Goal: Transaction & Acquisition: Purchase product/service

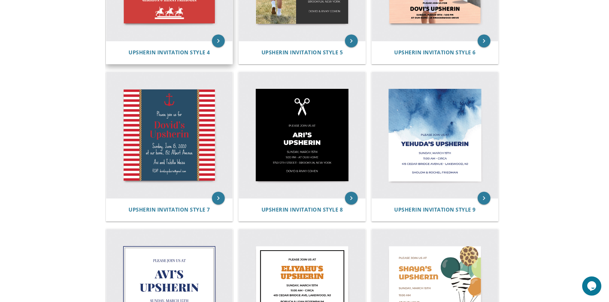
scroll to position [384, 0]
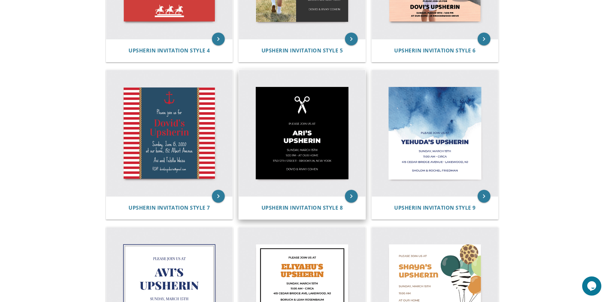
click at [269, 134] on img at bounding box center [302, 133] width 127 height 127
click at [356, 195] on icon "keyboard_arrow_right" at bounding box center [351, 196] width 13 height 13
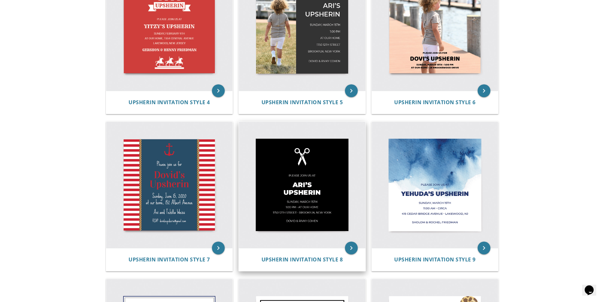
scroll to position [288, 0]
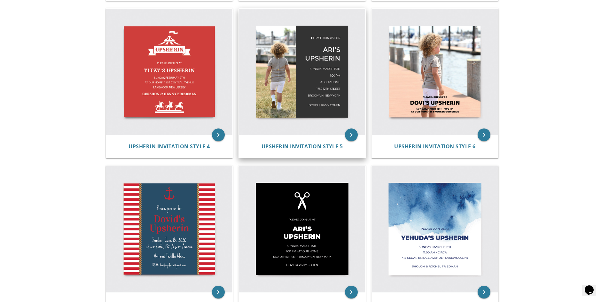
click at [317, 104] on img at bounding box center [302, 72] width 127 height 127
click at [355, 136] on icon "keyboard_arrow_right" at bounding box center [351, 135] width 13 height 13
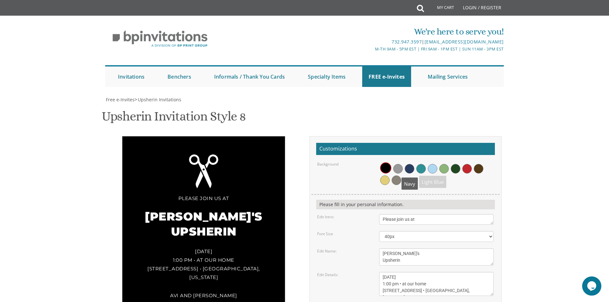
scroll to position [160, 0]
click at [194, 136] on div "Please join us at Ari's Upsherin Sunday, March 15th 1:00 pm • at our home 1750 …" at bounding box center [203, 225] width 163 height 178
click at [411, 248] on textarea "Ari's Upsherin" at bounding box center [436, 256] width 114 height 17
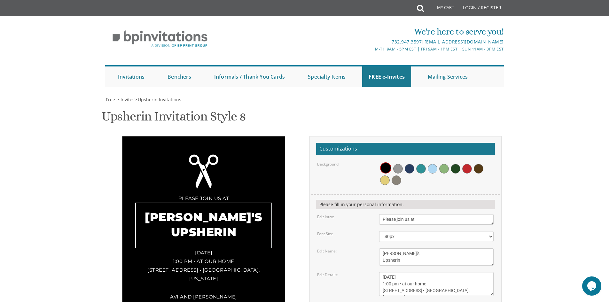
click at [411, 248] on textarea "Ari's Upsherin" at bounding box center [436, 256] width 114 height 17
type textarea "[PERSON_NAME]'s Upsherin"
click at [453, 302] on textarea "Avi and Tehilla Weiss" at bounding box center [436, 307] width 114 height 11
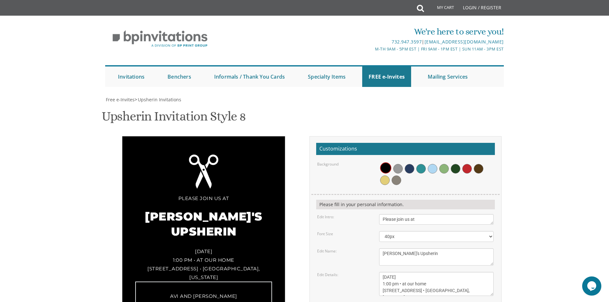
click at [453, 302] on textarea "Avi and Tehilla Weiss" at bounding box center [436, 307] width 114 height 11
type textarea "Heshy and Yehudis Brody"
click at [424, 272] on textarea "Sunday, March 15th 1:00 pm • at our home 1750 E. 12th Street • Brookyln, New Yo…" at bounding box center [436, 284] width 114 height 24
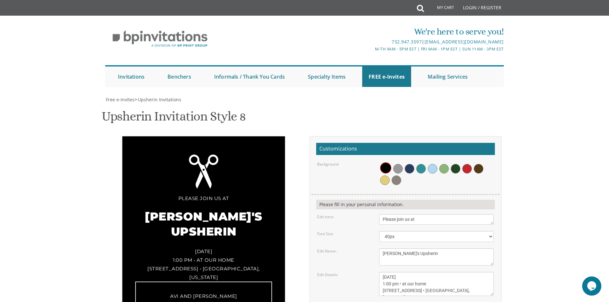
click at [424, 272] on textarea "Sunday, March 15th 1:00 pm • at our home 1750 E. 12th Street • Brookyln, New Yo…" at bounding box center [436, 284] width 114 height 24
click at [397, 272] on textarea "Sunday, March 15th 1:00 pm • at our home 1750 E. 12th Street • Brookyln, New Yo…" at bounding box center [436, 284] width 114 height 24
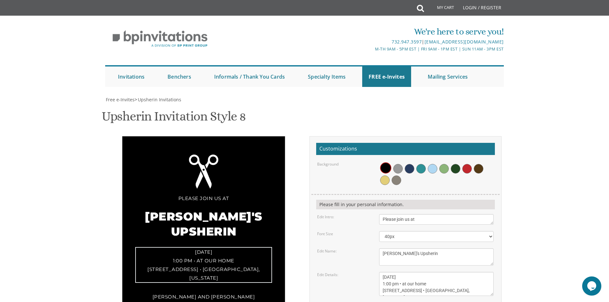
click at [463, 272] on textarea "Sunday, March 15th 1:00 pm • at our home 1750 E. 12th Street • Brookyln, New Yo…" at bounding box center [436, 284] width 114 height 24
type textarea "Sunday, September 9th 1:00 pm 7714 Moondance Ln"
click at [417, 143] on form "Customizations Background Please fill in your personal information. Edit Intro:…" at bounding box center [405, 256] width 179 height 227
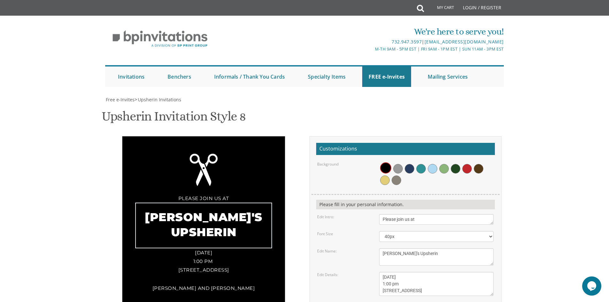
click at [402, 248] on textarea "Ari's Upsherin" at bounding box center [436, 256] width 114 height 17
type textarea "Shlomo's Upsherin"
click at [409, 302] on textarea "Avi and Tehilla Weiss" at bounding box center [436, 307] width 114 height 11
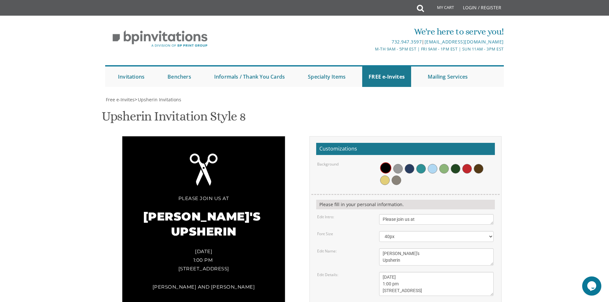
click at [202, 136] on div "Please join us at Shlomo's Upsherin Sunday, September 9th 1:00 pm 7714 Moondanc…" at bounding box center [203, 221] width 163 height 170
click at [392, 231] on select "20px 30px 40px 50px 60px 70px 80px" at bounding box center [436, 236] width 114 height 11
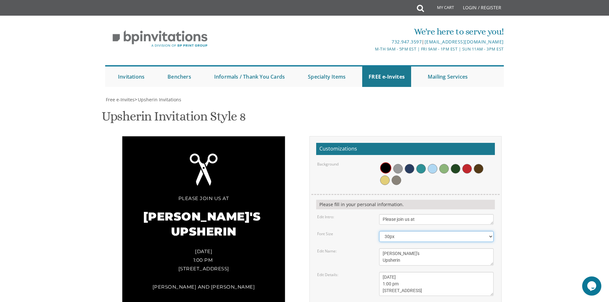
click at [379, 231] on select "20px 30px 40px 50px 60px 70px 80px" at bounding box center [436, 236] width 114 height 11
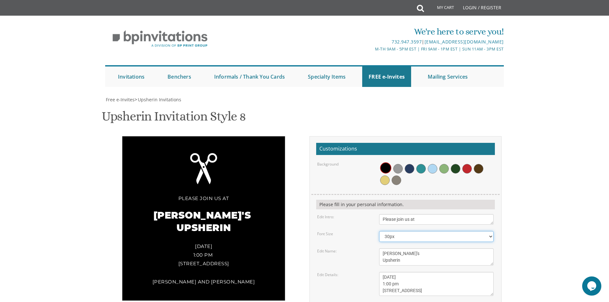
click at [396, 231] on select "20px 30px 40px 50px 60px 70px 80px" at bounding box center [436, 236] width 114 height 11
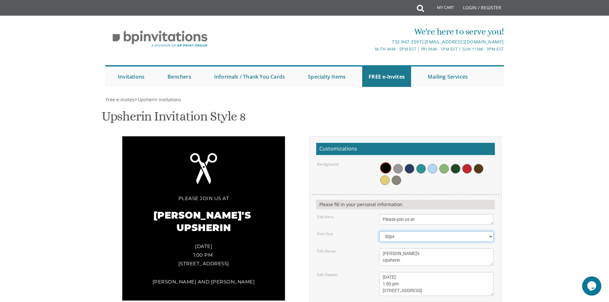
click at [396, 231] on select "20px 30px 40px 50px 60px 70px 80px" at bounding box center [436, 236] width 114 height 11
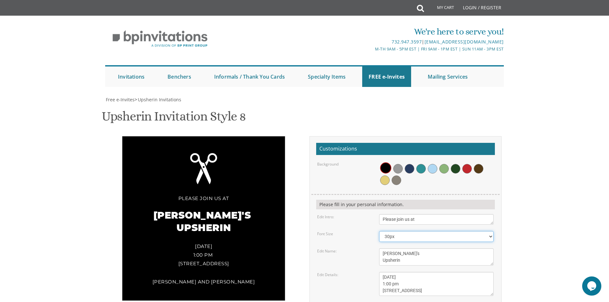
click at [396, 231] on select "20px 30px 40px 50px 60px 70px 80px" at bounding box center [436, 236] width 114 height 11
select select "40px"
click at [379, 231] on select "20px 30px 40px 50px 60px 70px 80px" at bounding box center [436, 236] width 114 height 11
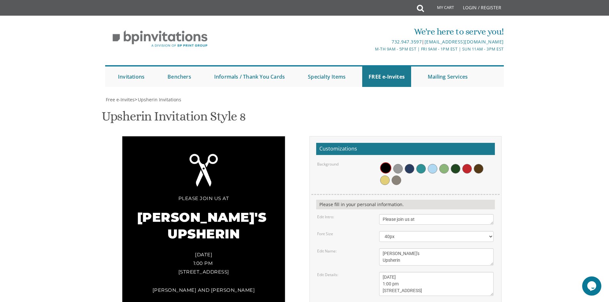
click at [235, 250] on div "Sunday, September 9th 1:00 pm 7714 Moondance Ln" at bounding box center [203, 263] width 137 height 26
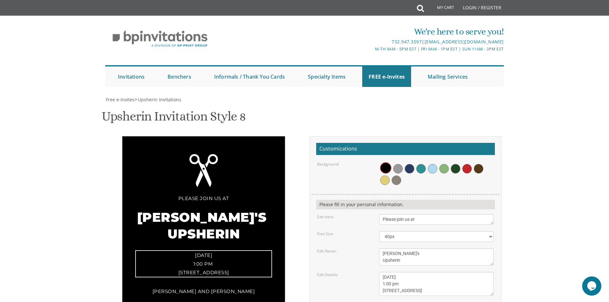
click at [424, 272] on textarea "Sunday, March 15th 1:00 pm • at our home 1750 E. 12th Street • Brookyln, New Yo…" at bounding box center [436, 284] width 114 height 24
type textarea "Sunday, September 7th 1:00 pm 7714 Moondance Ln"
click at [290, 180] on div "Please join us at Shlomo's Upsherin Sunday, September 9th 1:00 pm 7714 Moondanc…" at bounding box center [204, 223] width 192 height 174
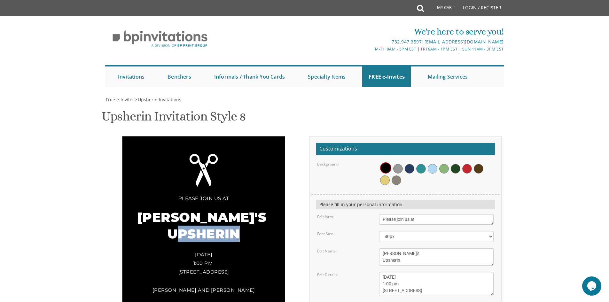
click at [290, 180] on div "Please join us at Shlomo's Upsherin Sunday, September 7th 1:00 pm 7714 Moondanc…" at bounding box center [204, 222] width 192 height 173
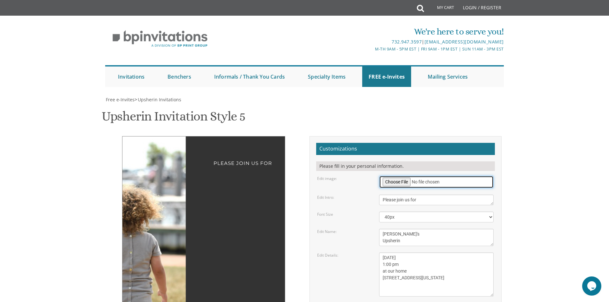
click at [404, 176] on input "file" at bounding box center [436, 182] width 114 height 12
click at [392, 176] on input "file" at bounding box center [436, 182] width 114 height 12
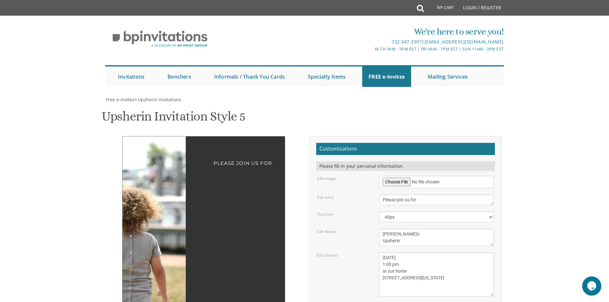
click at [395, 143] on form "Customizations Please fill in your personal information. Edit image: Edit Intro…" at bounding box center [405, 256] width 179 height 227
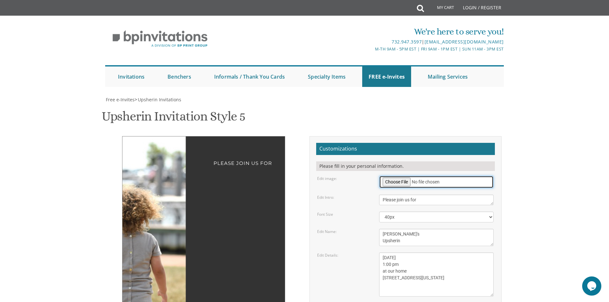
click at [395, 176] on input "file" at bounding box center [436, 182] width 114 height 12
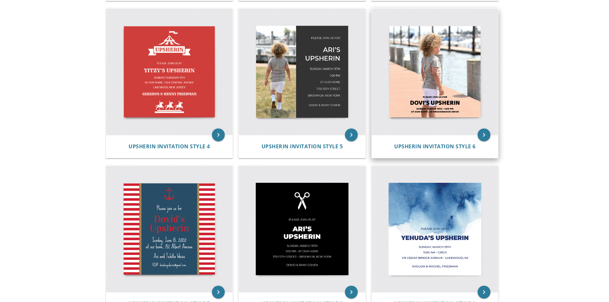
click at [449, 62] on img at bounding box center [435, 72] width 127 height 127
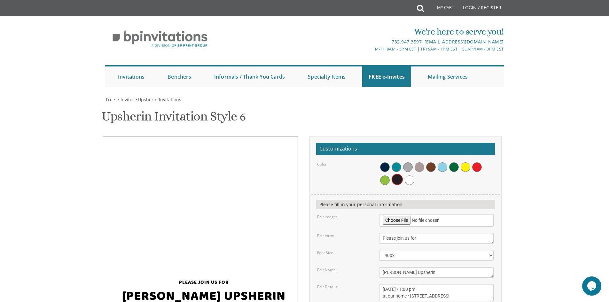
scroll to position [64, 0]
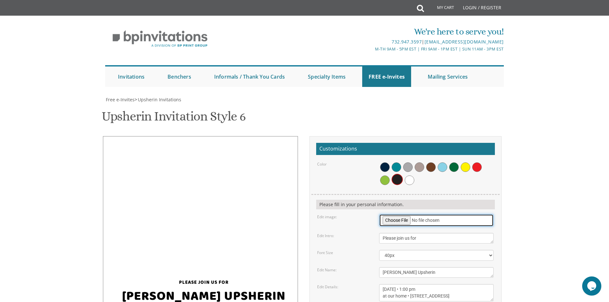
click at [395, 214] on input "file" at bounding box center [436, 220] width 114 height 12
type input "C:\fakepath\Brody (6).jpeg"
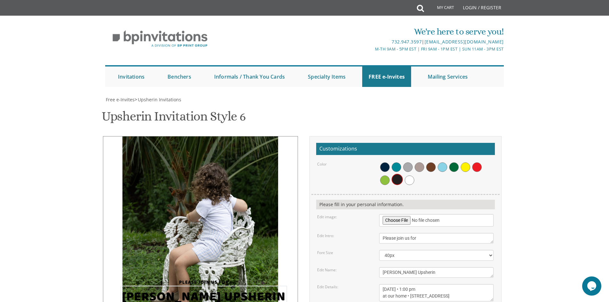
click at [418, 267] on textarea "[PERSON_NAME] Upsherin" at bounding box center [436, 272] width 114 height 11
click at [412, 176] on span at bounding box center [410, 181] width 10 height 10
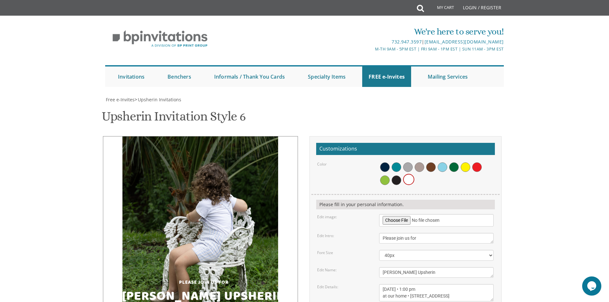
click at [388, 267] on textarea "[PERSON_NAME] Upsherin" at bounding box center [436, 272] width 114 height 11
type textarea "[PERSON_NAME]'s Upsherin"
click at [440, 284] on textarea "[DATE] • 1:00 pm at our home • [STREET_ADDRESS]" at bounding box center [436, 292] width 114 height 17
click at [422, 284] on textarea "[DATE] • 1:00 pm at our home • [STREET_ADDRESS]" at bounding box center [436, 292] width 114 height 17
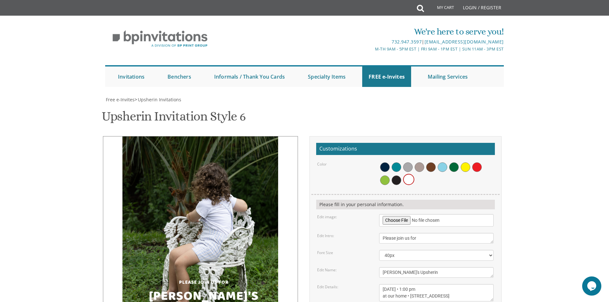
click at [422, 284] on textarea "[DATE] • 1:00 pm at our home • [STREET_ADDRESS]" at bounding box center [436, 292] width 114 height 17
click at [458, 284] on textarea "[DATE] • 1:00 pm at our home • [STREET_ADDRESS]" at bounding box center [436, 292] width 114 height 17
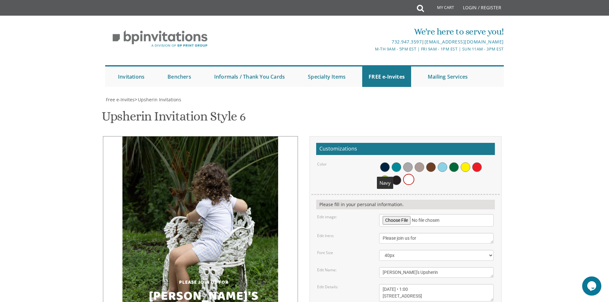
click at [387, 162] on span at bounding box center [385, 167] width 10 height 10
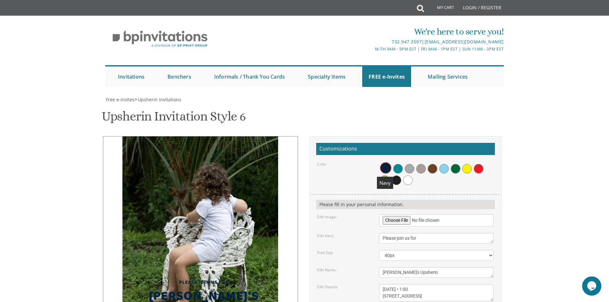
click at [396, 164] on span at bounding box center [398, 169] width 10 height 10
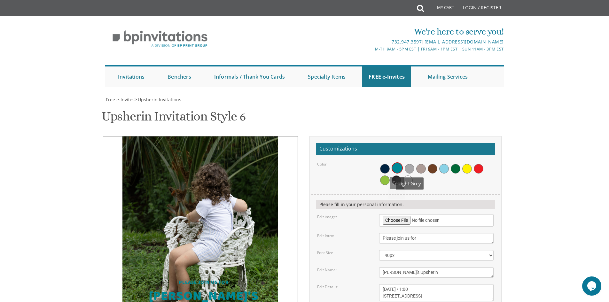
click at [412, 164] on span at bounding box center [410, 169] width 10 height 10
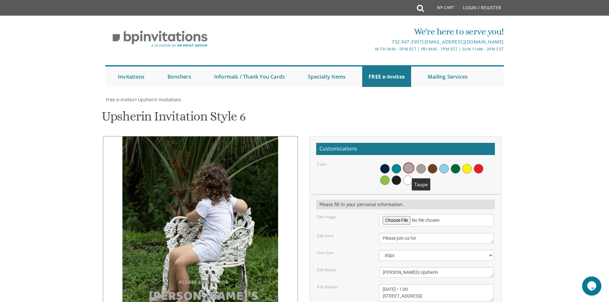
click at [424, 164] on span at bounding box center [421, 169] width 10 height 10
click at [435, 164] on span at bounding box center [433, 169] width 10 height 10
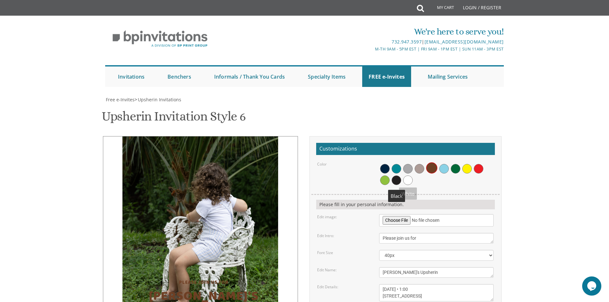
click at [399, 176] on span at bounding box center [397, 181] width 10 height 10
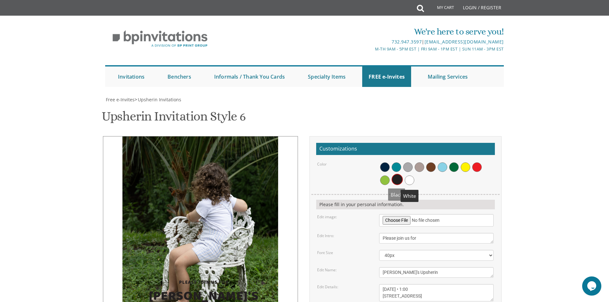
click at [411, 176] on span at bounding box center [410, 181] width 10 height 10
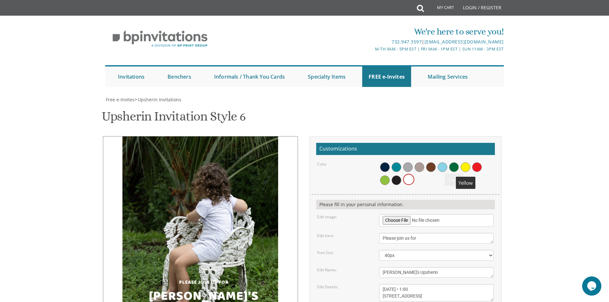
click at [462, 162] on span at bounding box center [466, 167] width 10 height 10
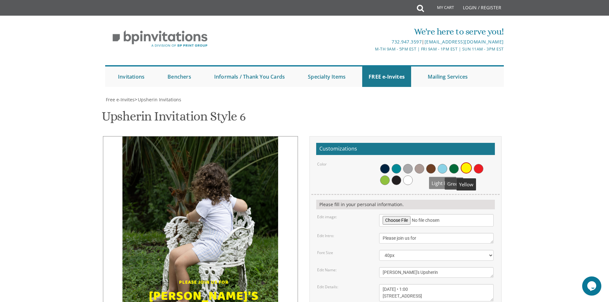
click at [472, 161] on div at bounding box center [436, 173] width 114 height 25
click at [476, 164] on span at bounding box center [479, 169] width 10 height 10
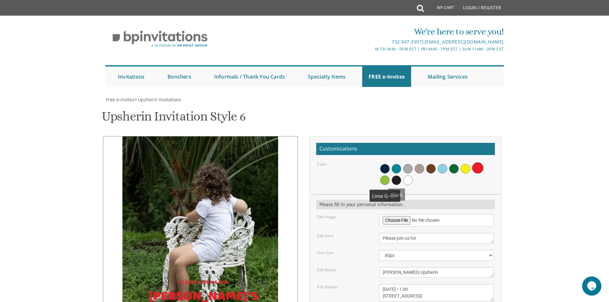
click at [382, 176] on span at bounding box center [385, 181] width 10 height 10
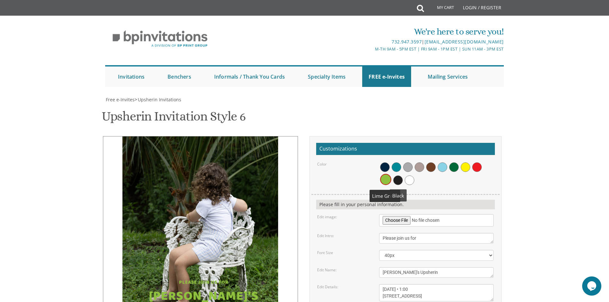
click at [407, 176] on span at bounding box center [410, 181] width 10 height 10
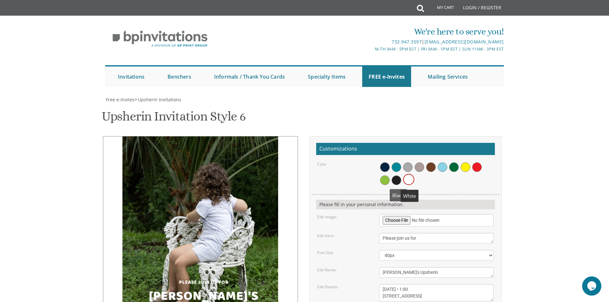
click at [407, 174] on span at bounding box center [408, 179] width 11 height 11
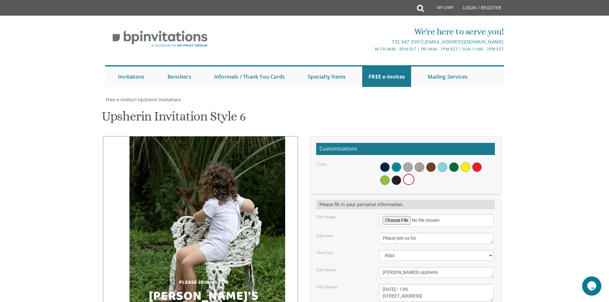
drag, startPoint x: 198, startPoint y: 99, endPoint x: 205, endPoint y: 91, distance: 10.6
click at [205, 136] on img at bounding box center [206, 233] width 155 height 194
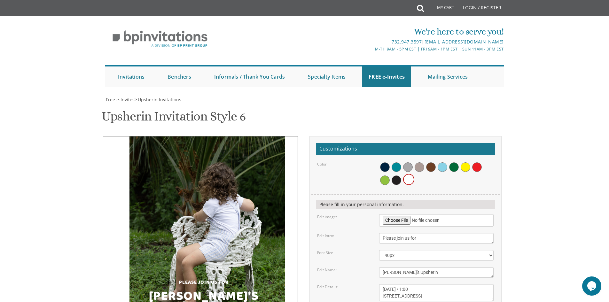
click at [400, 176] on span at bounding box center [397, 181] width 10 height 10
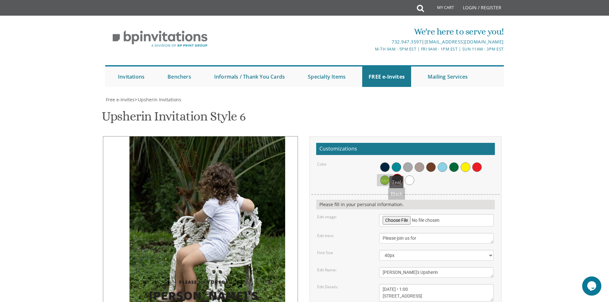
click at [389, 162] on span at bounding box center [385, 167] width 10 height 10
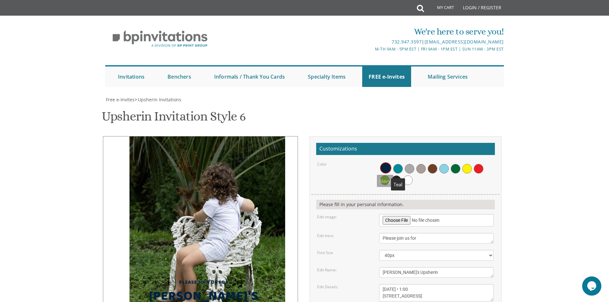
click at [397, 164] on span at bounding box center [398, 169] width 10 height 10
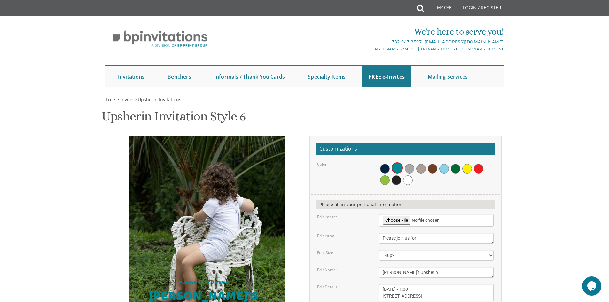
click at [237, 136] on img at bounding box center [206, 233] width 155 height 194
click at [409, 176] on span at bounding box center [408, 181] width 10 height 10
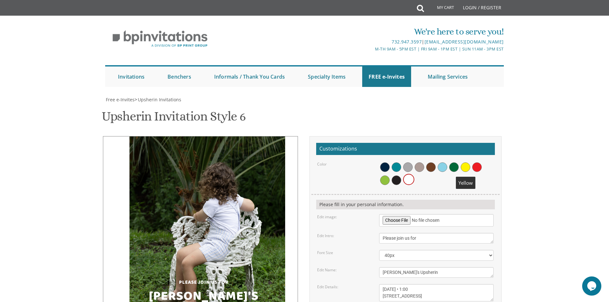
click at [466, 162] on span at bounding box center [466, 167] width 10 height 10
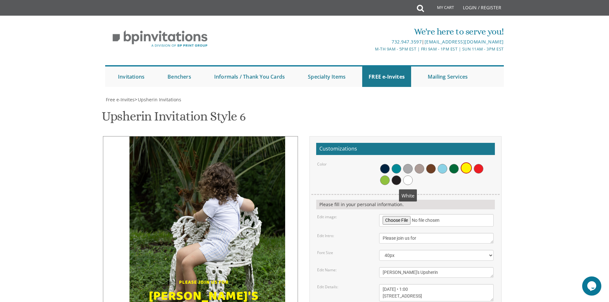
click at [411, 176] on span at bounding box center [408, 181] width 10 height 10
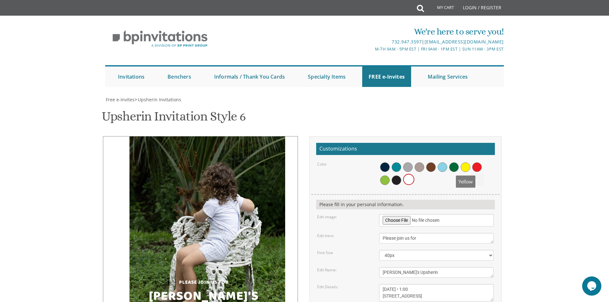
click at [468, 162] on span at bounding box center [466, 167] width 10 height 10
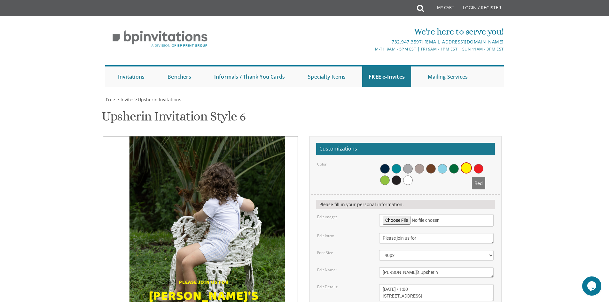
click at [478, 164] on span at bounding box center [479, 169] width 10 height 10
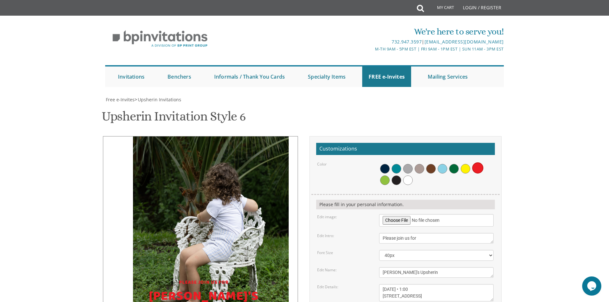
drag, startPoint x: 156, startPoint y: 104, endPoint x: 166, endPoint y: 105, distance: 10.0
click at [166, 137] on img at bounding box center [210, 234] width 155 height 194
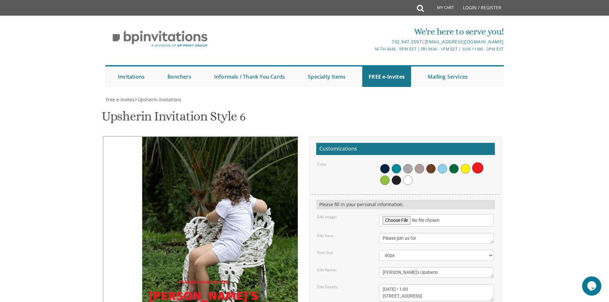
click at [167, 137] on img at bounding box center [219, 234] width 155 height 194
drag, startPoint x: 186, startPoint y: 104, endPoint x: 115, endPoint y: 109, distance: 70.5
click at [148, 137] on img at bounding box center [219, 234] width 155 height 194
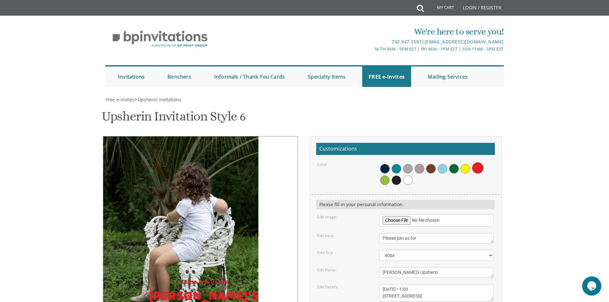
drag, startPoint x: 115, startPoint y: 109, endPoint x: 130, endPoint y: 96, distance: 19.5
click at [128, 136] on img at bounding box center [180, 233] width 155 height 194
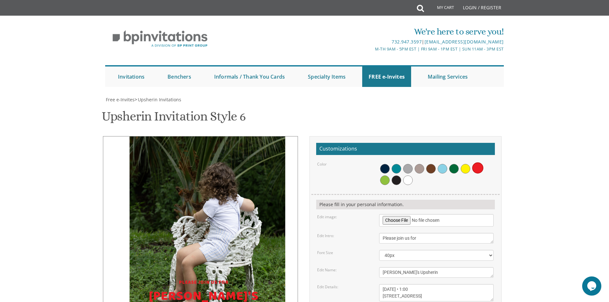
drag, startPoint x: 130, startPoint y: 96, endPoint x: 156, endPoint y: 97, distance: 25.6
click at [156, 136] on img at bounding box center [207, 233] width 155 height 194
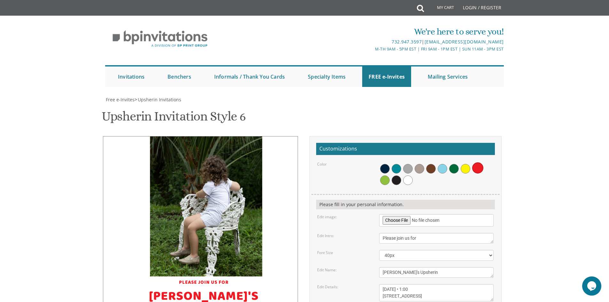
drag, startPoint x: 197, startPoint y: 201, endPoint x: 199, endPoint y: 146, distance: 54.4
click at [199, 146] on div "Please join us for [PERSON_NAME]'s Upsherin [DATE] • 1:00 [STREET_ADDRESS]" at bounding box center [204, 242] width 192 height 212
click at [199, 271] on div "Please join us for" at bounding box center [204, 278] width 167 height 15
click at [225, 213] on div "Please join us for [PERSON_NAME]'s Upsherin [DATE] • 1:00 [STREET_ADDRESS] Cust…" at bounding box center [305, 252] width 404 height 233
click at [224, 286] on div "[PERSON_NAME]'s Upsherin" at bounding box center [204, 304] width 167 height 36
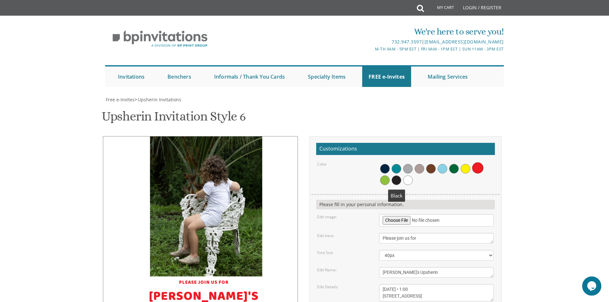
click at [400, 176] on span at bounding box center [397, 181] width 10 height 10
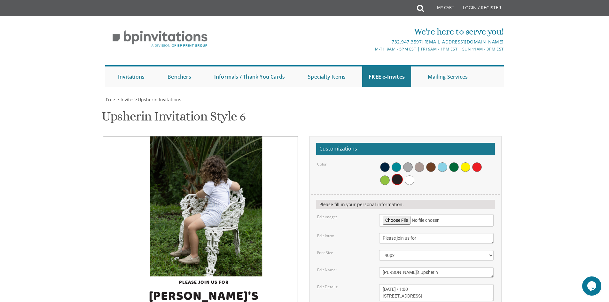
click at [467, 284] on textarea "[DATE] • 1:00 pm at our home • [STREET_ADDRESS]" at bounding box center [436, 292] width 114 height 17
click at [451, 284] on textarea "[DATE] • 1:00 pm at our home • [STREET_ADDRESS]" at bounding box center [436, 292] width 114 height 17
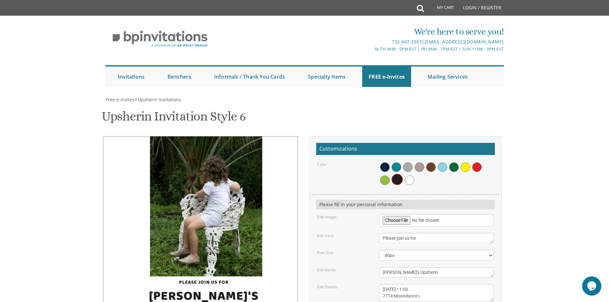
scroll to position [0, 0]
type textarea "[DATE] • 1:00 [STREET_ADDRESS]"
click at [324, 143] on form "Customizations Color Please fill in your personal information. Edit image: Edit…" at bounding box center [405, 250] width 179 height 215
click at [347, 152] on form "Customizations Color Please fill in your personal information. Edit image: Edit…" at bounding box center [405, 250] width 179 height 215
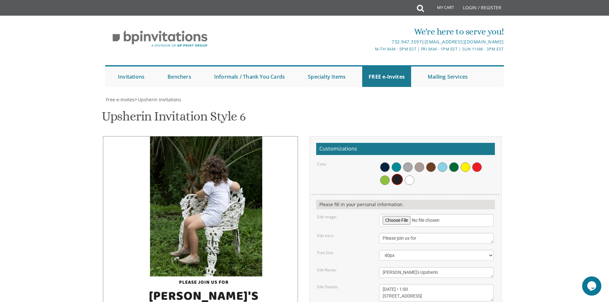
click at [347, 152] on form "Customizations Color Please fill in your personal information. Edit image: Edit…" at bounding box center [405, 250] width 179 height 215
